Goal: Information Seeking & Learning: Learn about a topic

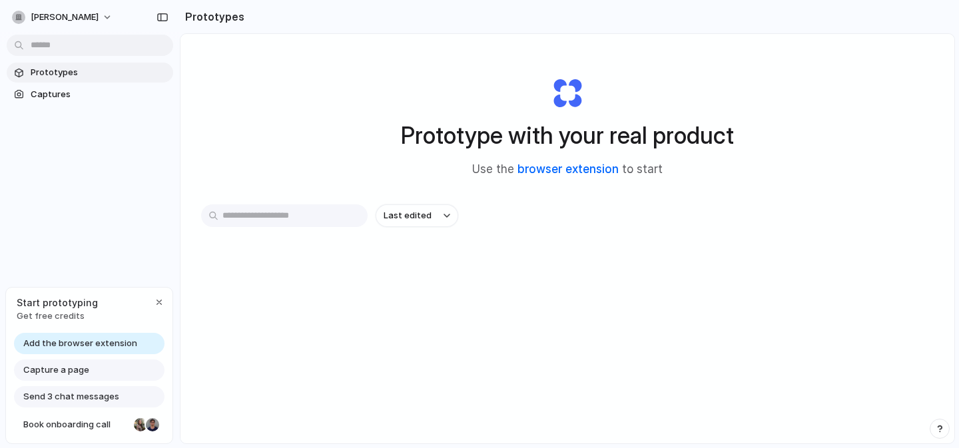
click at [555, 174] on link "browser extension" at bounding box center [567, 169] width 101 height 13
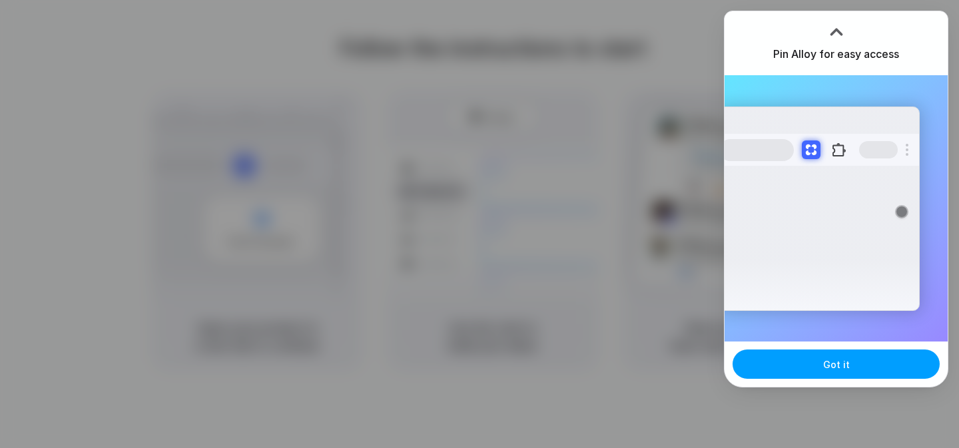
click at [841, 374] on button "Got it" at bounding box center [836, 364] width 207 height 29
